Goal: Find contact information: Find contact information

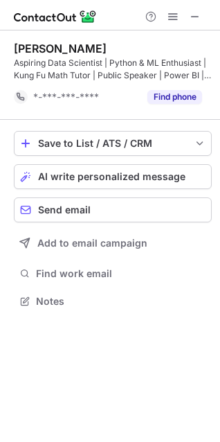
scroll to position [291, 220]
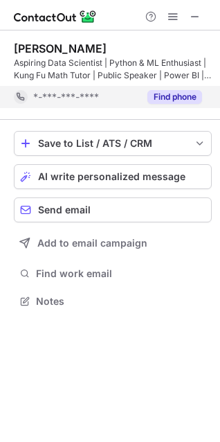
click at [185, 93] on button "Find phone" at bounding box center [175, 97] width 55 height 14
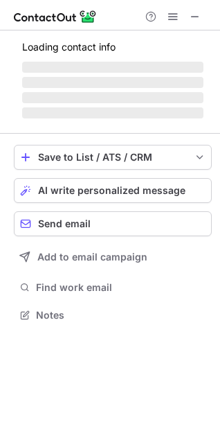
scroll to position [6, 6]
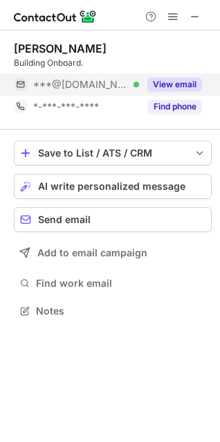
click at [164, 86] on button "View email" at bounding box center [175, 85] width 55 height 14
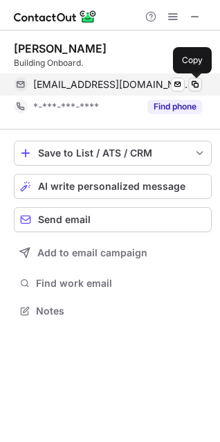
click at [199, 87] on span at bounding box center [195, 84] width 11 height 11
